Goal: Information Seeking & Learning: Learn about a topic

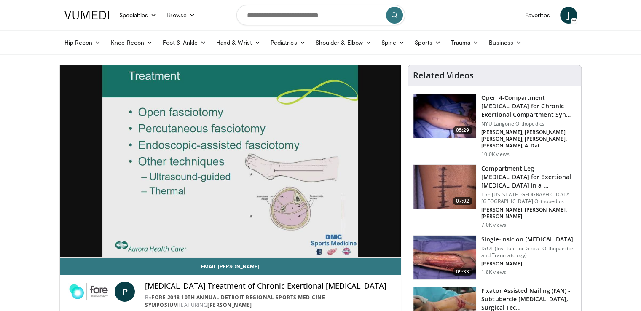
click at [281, 239] on video-js "**********" at bounding box center [230, 161] width 341 height 193
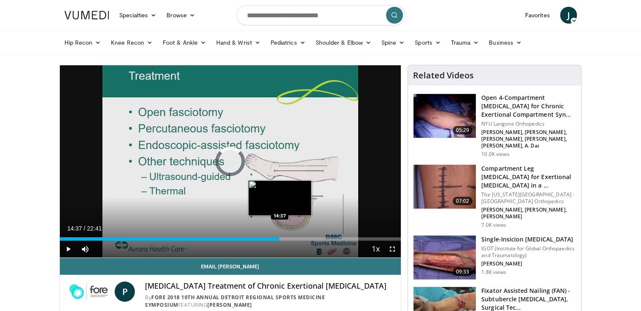
click at [279, 240] on div "Loaded : 4.41% 14:37 14:37" at bounding box center [230, 238] width 341 height 3
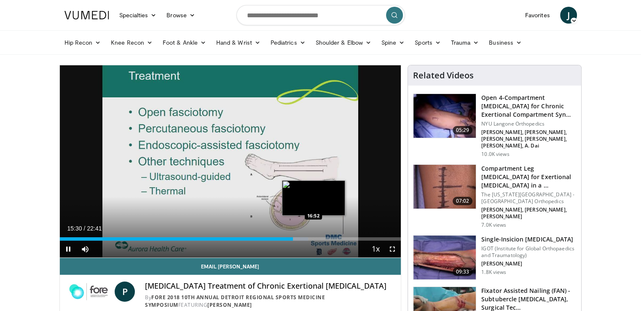
click at [313, 236] on div "Loaded : 72.76% 15:31 16:52" at bounding box center [230, 237] width 341 height 8
click at [307, 239] on div "16:56" at bounding box center [187, 238] width 255 height 3
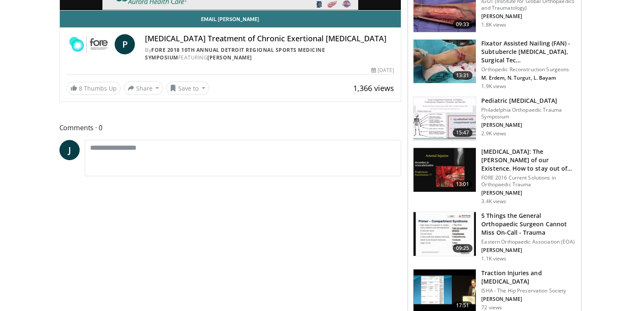
click at [453, 215] on img at bounding box center [444, 234] width 62 height 44
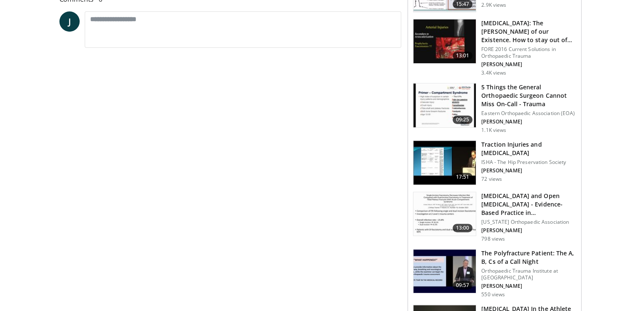
scroll to position [376, 0]
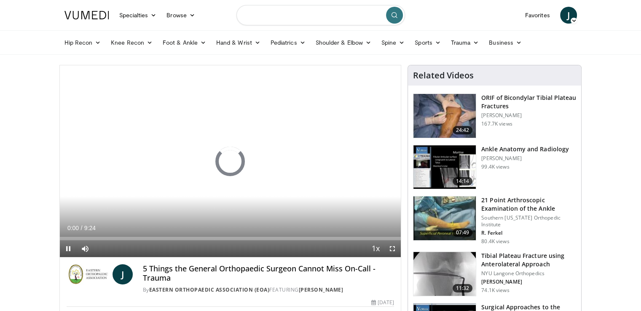
click at [257, 20] on input "Search topics, interventions" at bounding box center [320, 15] width 169 height 20
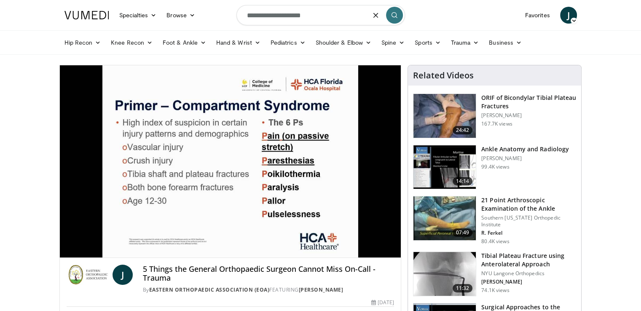
type input "**********"
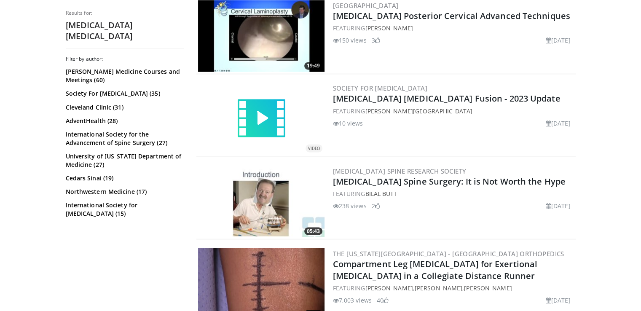
scroll to position [1594, 0]
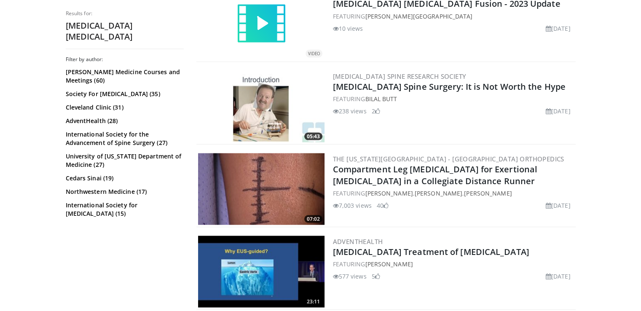
click at [312, 175] on img at bounding box center [261, 189] width 126 height 72
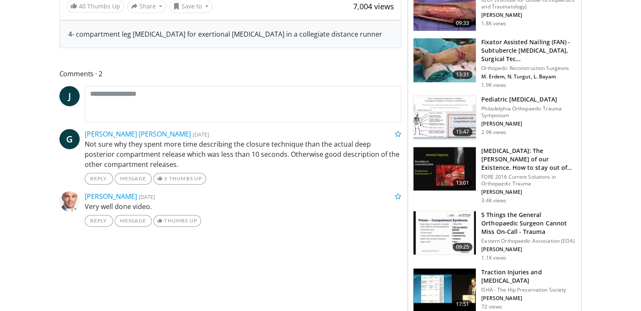
scroll to position [354, 0]
